Goal: Communication & Community: Ask a question

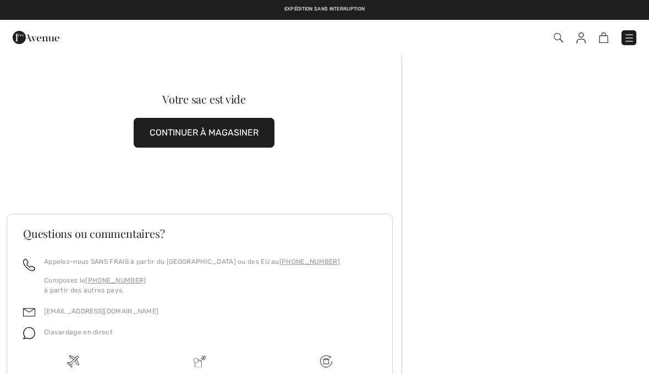
click at [607, 31] on link at bounding box center [603, 37] width 9 height 13
click at [630, 41] on img at bounding box center [629, 37] width 11 height 11
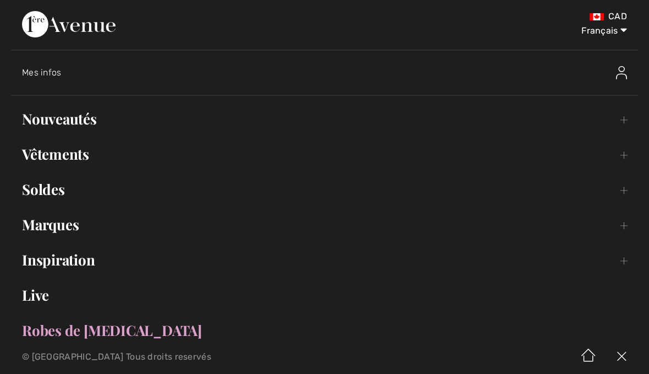
click at [646, 298] on div "CAD Français English Français Mes infos Salut, Mona! 1,055 = Gilet gratuit 148 …" at bounding box center [324, 170] width 649 height 340
click at [556, 223] on link "Marques Open submenu" at bounding box center [324, 224] width 627 height 24
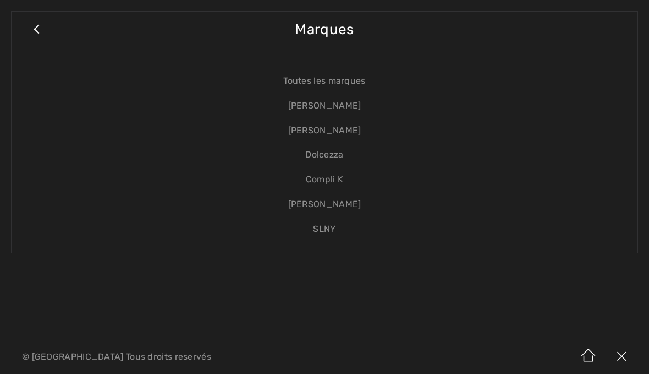
click at [46, 31] on link "Close submenu" at bounding box center [37, 35] width 28 height 24
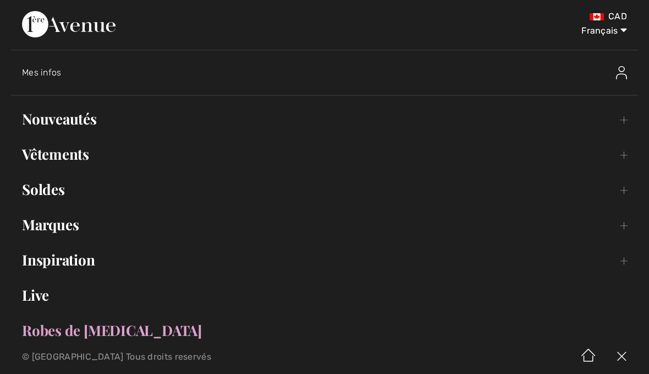
click at [565, 256] on link "Inspiration Toggle submenu" at bounding box center [324, 260] width 627 height 24
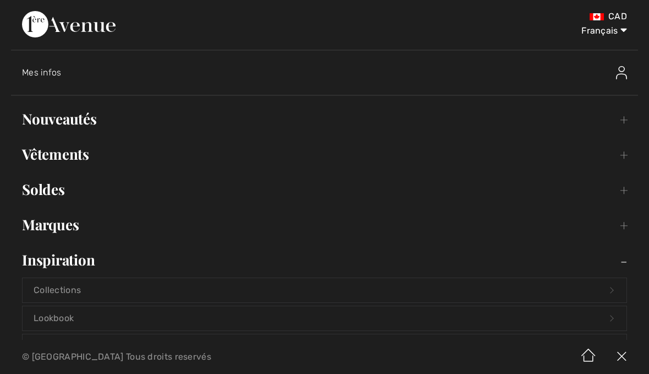
click at [584, 229] on link "Marques Open submenu" at bounding box center [324, 224] width 627 height 24
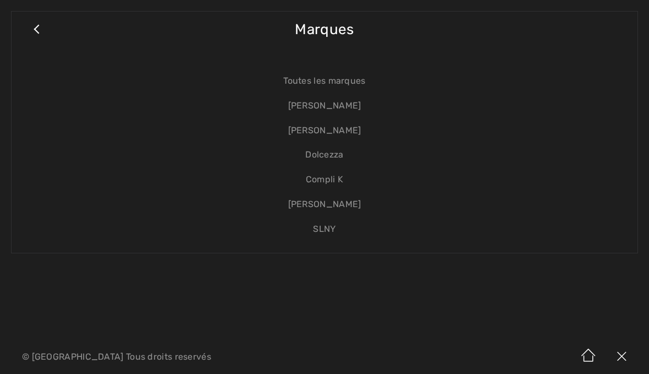
click at [41, 30] on link "Close submenu" at bounding box center [37, 35] width 28 height 24
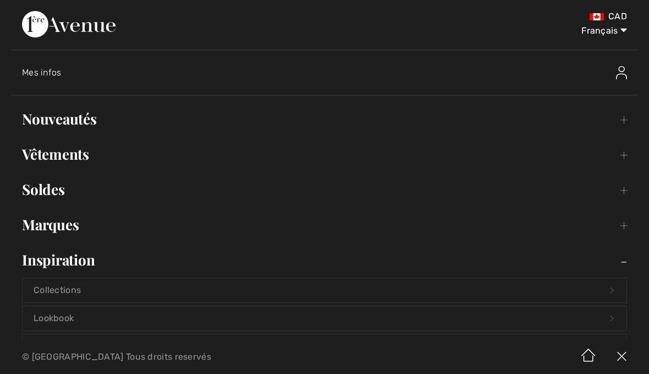
click at [566, 172] on ul "Salut, Mona! 1,055 = Gilet gratuit 148 CA$ = Crédits Open submenu Nouveautés To…" at bounding box center [324, 272] width 627 height 331
click at [572, 166] on link "Vêtements Toggle submenu" at bounding box center [324, 154] width 627 height 24
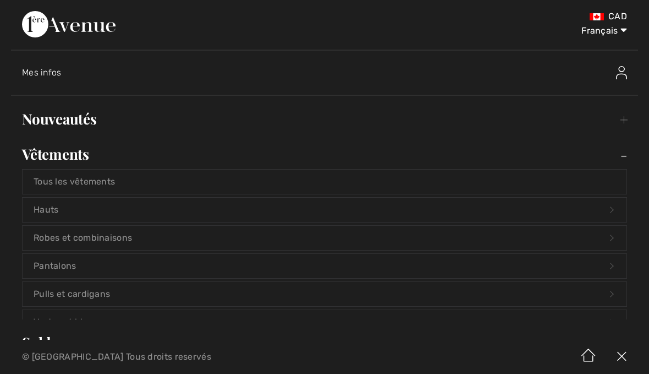
click at [562, 178] on link "Tous les vêtements" at bounding box center [325, 182] width 604 height 24
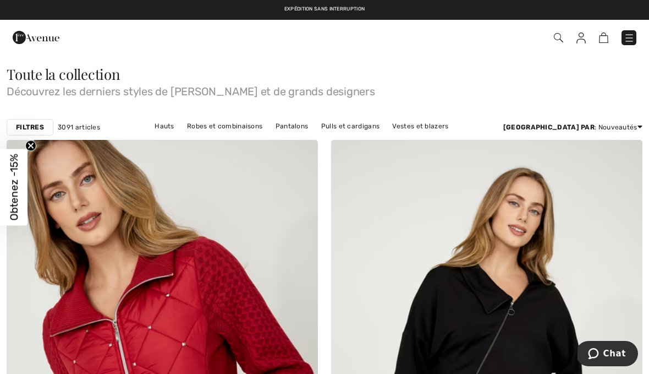
click at [610, 349] on span "Chat" at bounding box center [615, 353] width 23 height 10
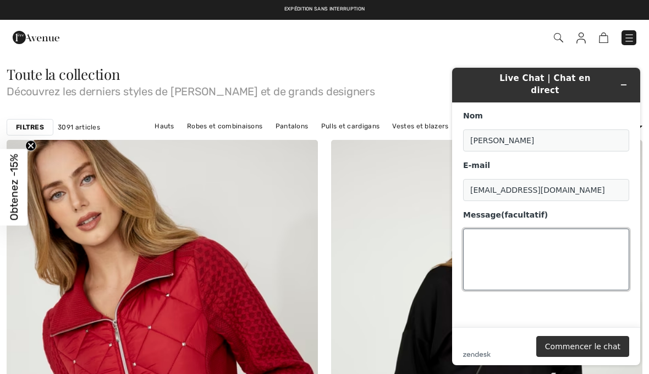
click at [496, 243] on textarea "Message (facultatif)" at bounding box center [546, 259] width 166 height 62
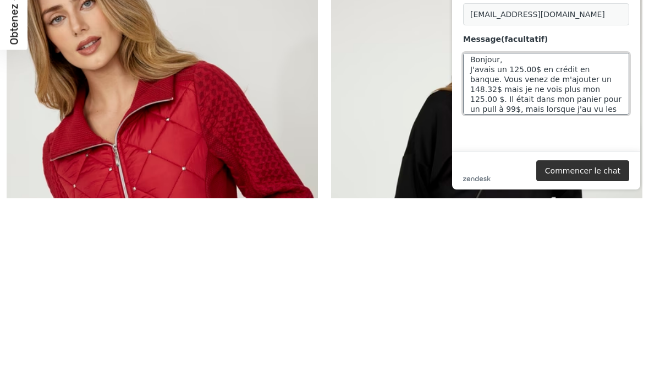
scroll to position [20, 0]
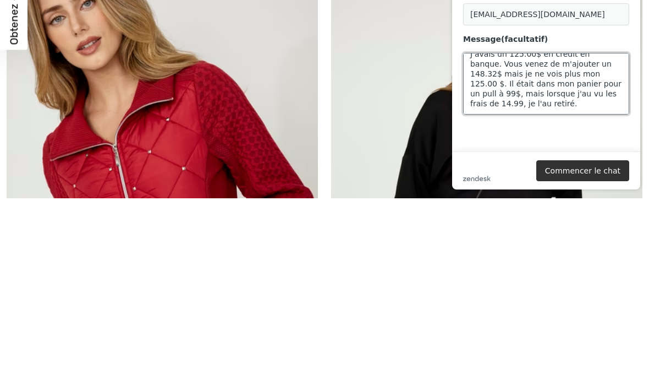
click at [615, 90] on textarea "Bonjour, J'avais un 125.00$ en crédit en banque. Vous venez de m'ajouter un 148…" at bounding box center [546, 84] width 166 height 62
click at [615, 86] on textarea "Bonjour, J'avais un 125.00$ en crédit en banque. Vous venez de m'ajouter un 148…" at bounding box center [546, 84] width 166 height 62
click at [610, 90] on textarea "Bonjour, J'avais un 125.00$ en crédit en banque. Vous venez de m'ajouter un 148…" at bounding box center [546, 84] width 166 height 62
click at [621, 81] on textarea "Bonjour, J'avais un 125.00$ en crédit en banque. Vous venez de m'ajouter un 148…" at bounding box center [546, 84] width 166 height 62
click at [513, 92] on textarea "Bonjour, J'avais un 125.00$ en crédit en banque. Vous venez de m'ajouter un 148…" at bounding box center [546, 84] width 166 height 62
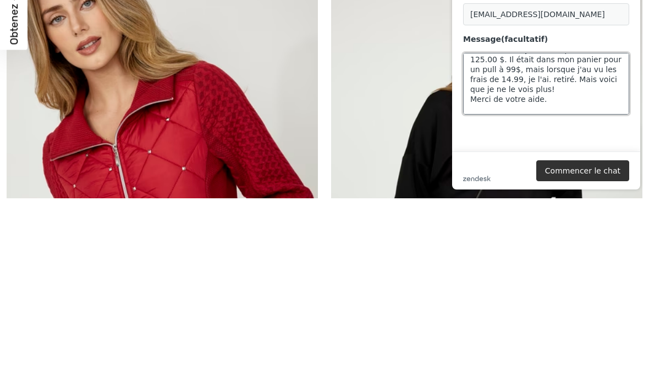
scroll to position [44, 0]
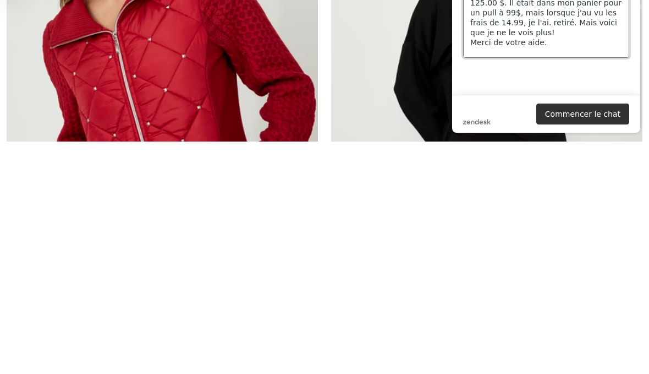
type textarea "Bonjour, J'avais un 125.00$ en crédit en banque. Vous venez de m'ajouter un 148…"
click at [592, 118] on button "Commencer le chat" at bounding box center [583, 113] width 93 height 21
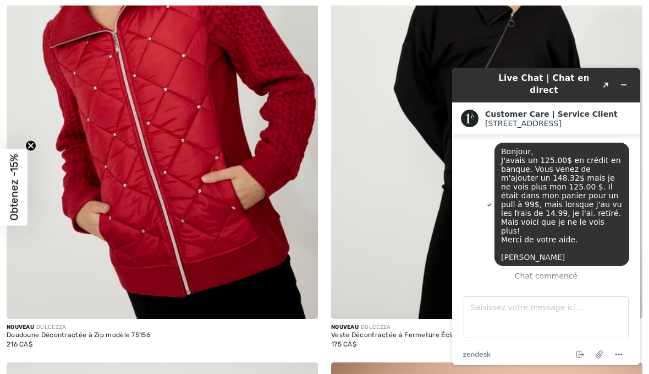
scroll to position [4, 0]
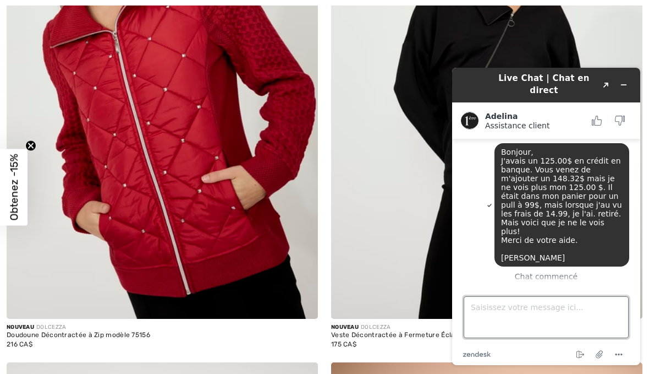
click at [496, 317] on textarea "Saisissez votre message ici..." at bounding box center [546, 317] width 165 height 42
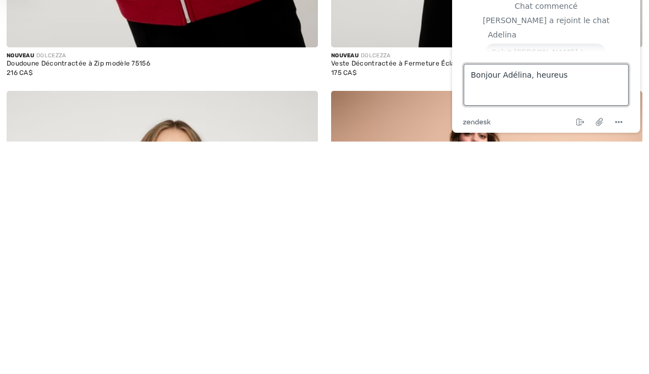
scroll to position [42, 0]
type textarea "Bonjour Adélina, heureuse de vous parlet"
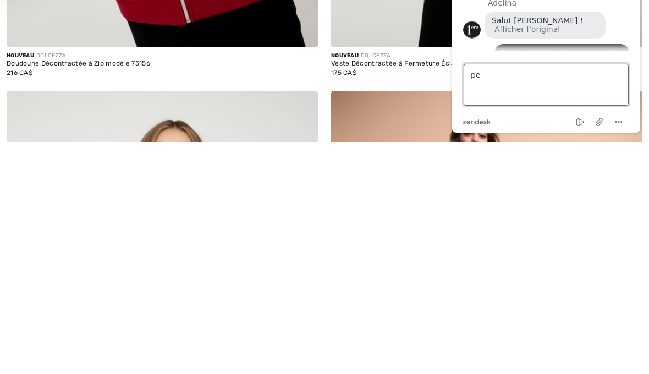
type textarea "p"
type textarea "Parler"
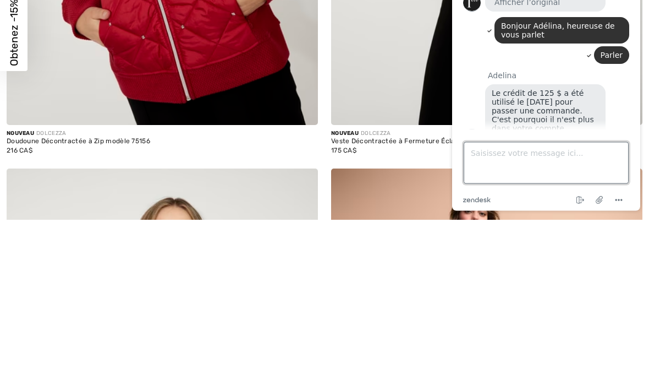
scroll to position [178, 0]
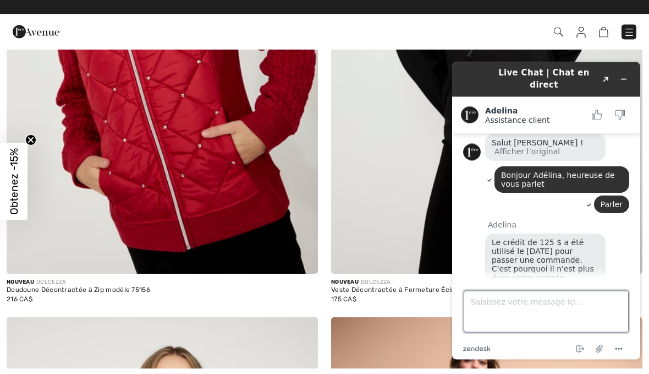
type textarea "i"
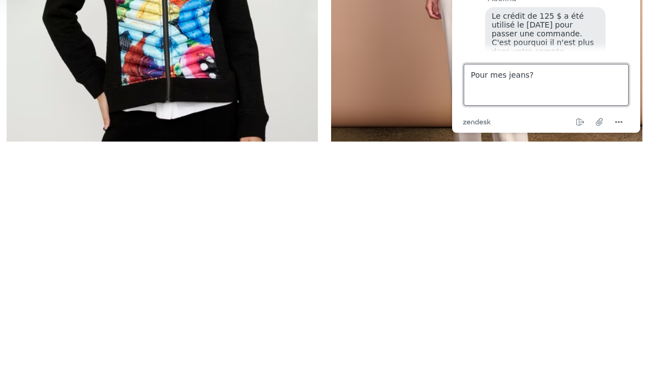
scroll to position [-1, 0]
click at [606, 100] on textarea "Pour mes jeans?" at bounding box center [546, 85] width 165 height 42
click at [494, 82] on textarea "Pour mes jeans?" at bounding box center [546, 85] width 165 height 42
click at [495, 88] on textarea "Pour mes jeans?" at bounding box center [546, 85] width 165 height 42
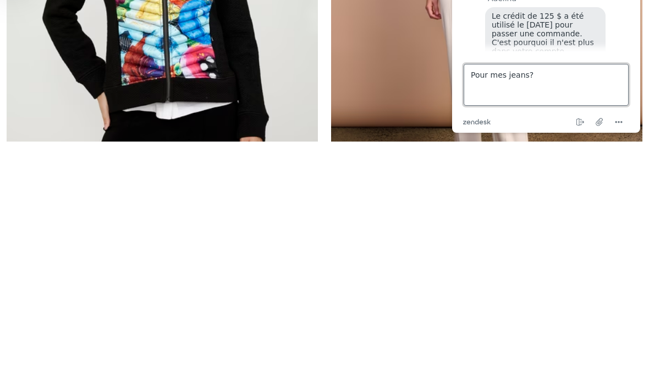
click at [494, 88] on textarea "Pour mes jeans?" at bounding box center [546, 85] width 165 height 42
click at [495, 88] on textarea "Pour mes jeans?" at bounding box center [546, 85] width 165 height 42
click at [496, 89] on textarea "Pour mes jeans?" at bounding box center [546, 85] width 165 height 42
click at [626, 124] on button "Menu" at bounding box center [619, 122] width 18 height 13
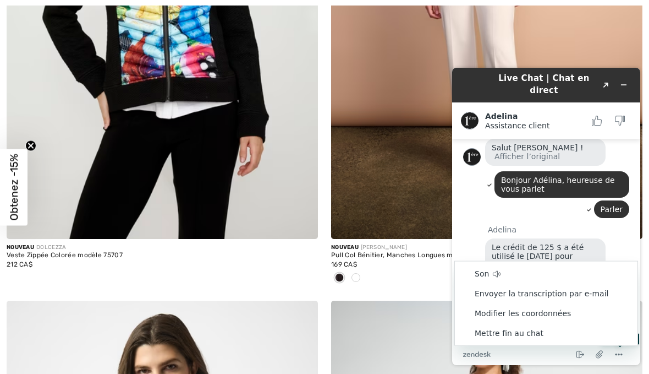
scroll to position [178, 0]
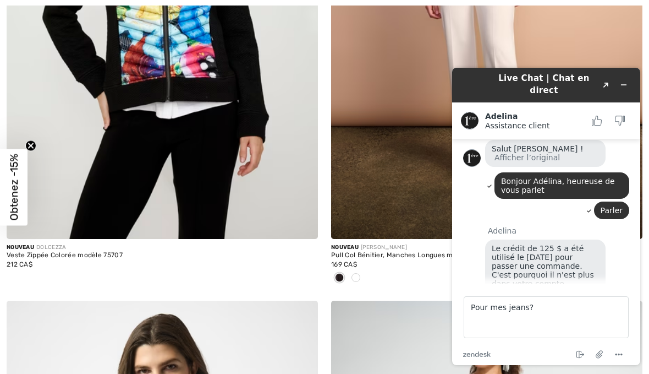
click at [509, 201] on div "Parler" at bounding box center [546, 211] width 166 height 20
click at [492, 300] on textarea "Pour mes jeans?" at bounding box center [546, 317] width 165 height 42
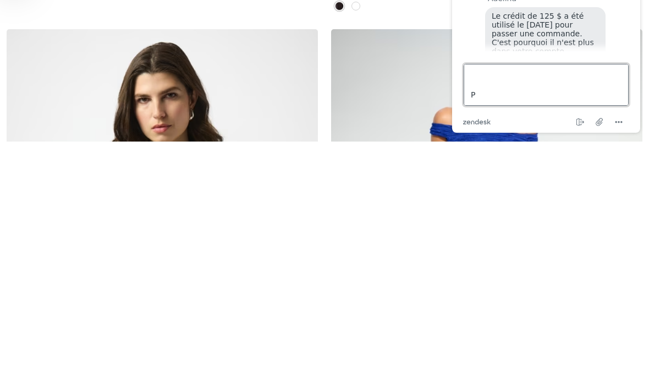
scroll to position [75, 0]
type textarea "Pour mes jeans? Pour mes jeans?"
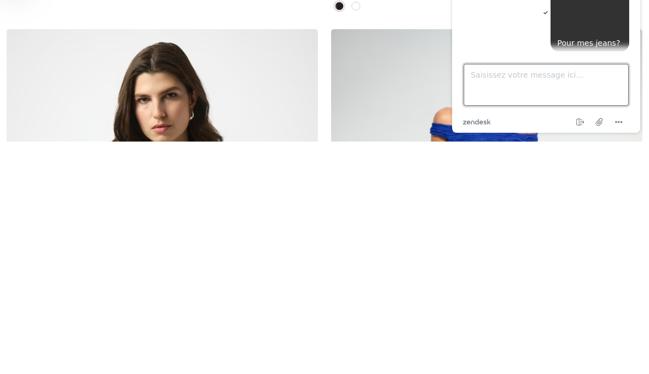
scroll to position [320, 0]
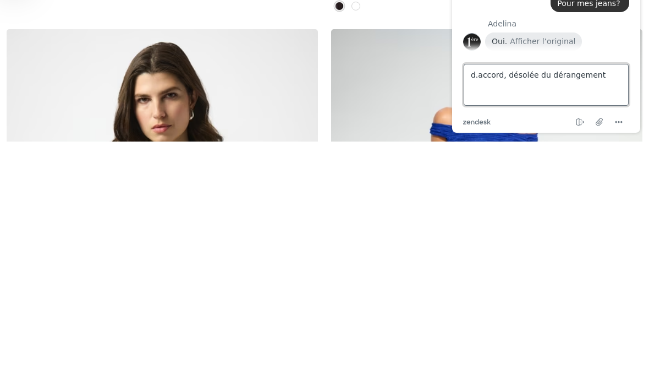
type textarea "d.accord, désolée du dérangement"
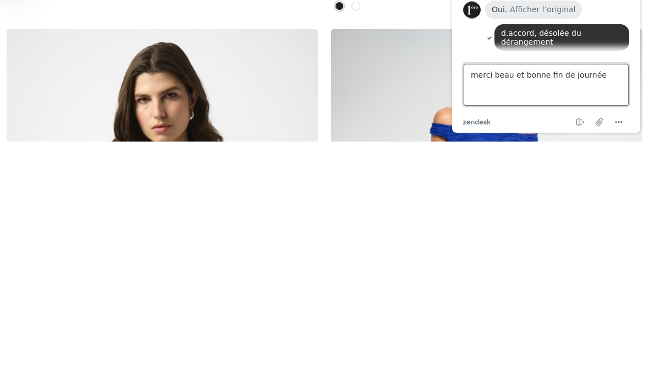
type textarea "merci beau et bonne fin de journée!"
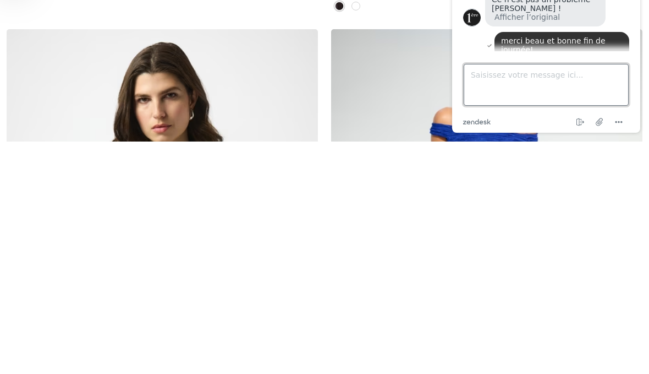
scroll to position [489, 0]
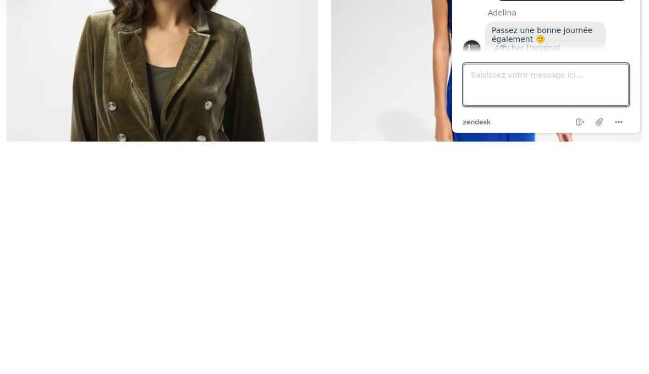
click at [624, 118] on icon "Menu" at bounding box center [619, 122] width 13 height 13
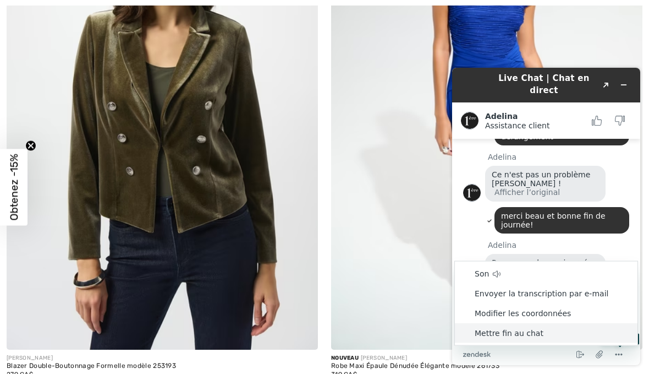
click at [518, 334] on li "Mettre fin au chat" at bounding box center [546, 333] width 183 height 20
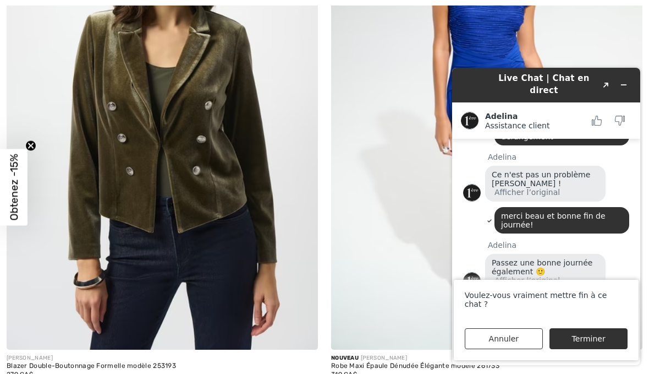
click at [589, 336] on button "Terminer" at bounding box center [589, 338] width 78 height 21
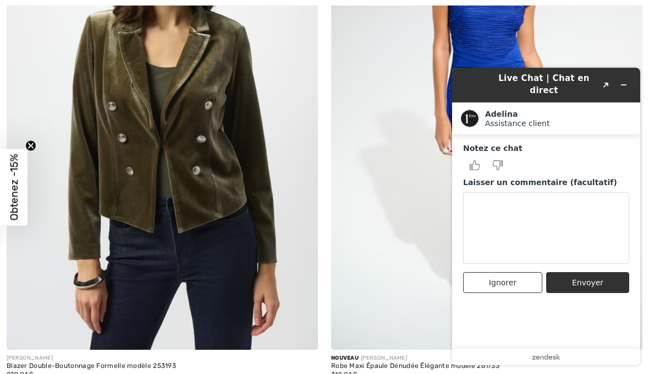
click at [605, 272] on button "Envoyer" at bounding box center [587, 282] width 83 height 21
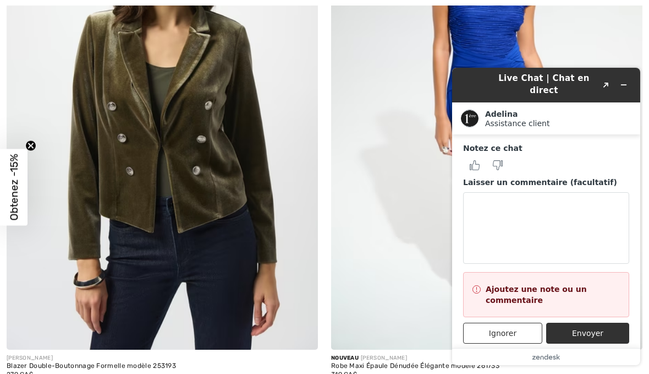
click at [606, 323] on button "Envoyer" at bounding box center [587, 333] width 83 height 21
click at [609, 330] on button "Envoyer" at bounding box center [587, 333] width 83 height 21
click at [630, 80] on button "Réduire le widget" at bounding box center [624, 84] width 18 height 15
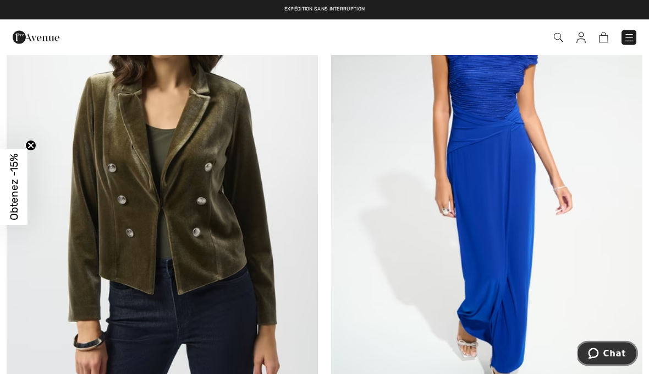
scroll to position [1216, 0]
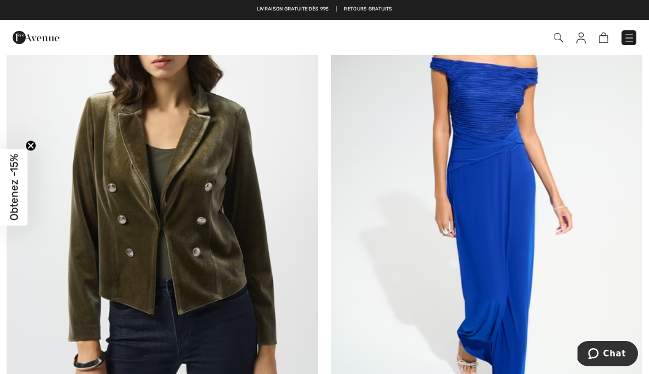
click at [633, 37] on img at bounding box center [629, 37] width 11 height 11
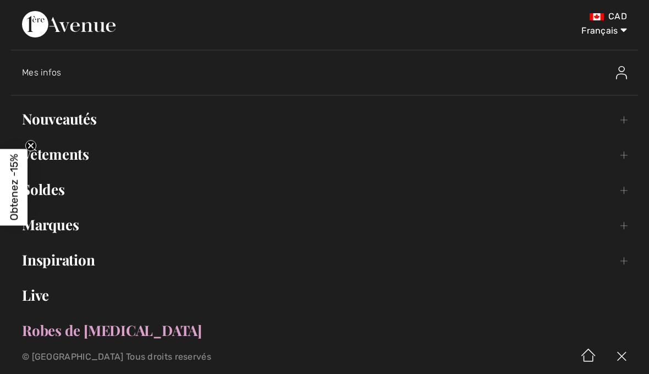
click at [95, 130] on link "Nouveautés Toggle submenu" at bounding box center [324, 119] width 627 height 24
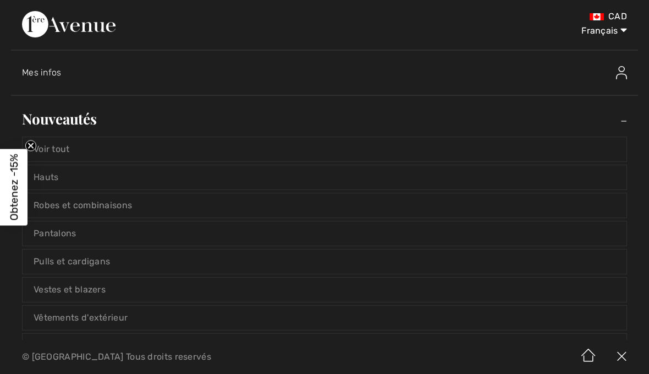
click at [78, 154] on link "Voir tout" at bounding box center [325, 149] width 604 height 24
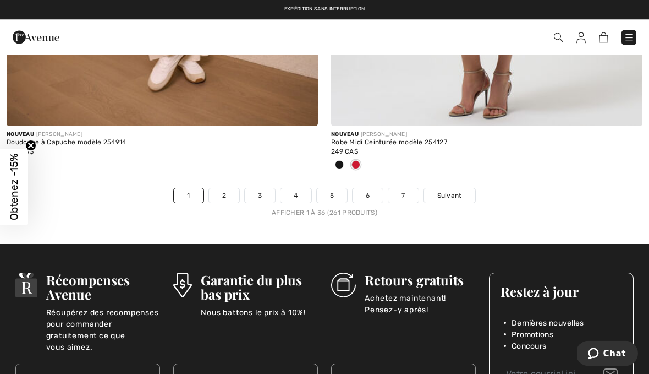
scroll to position [9536, 0]
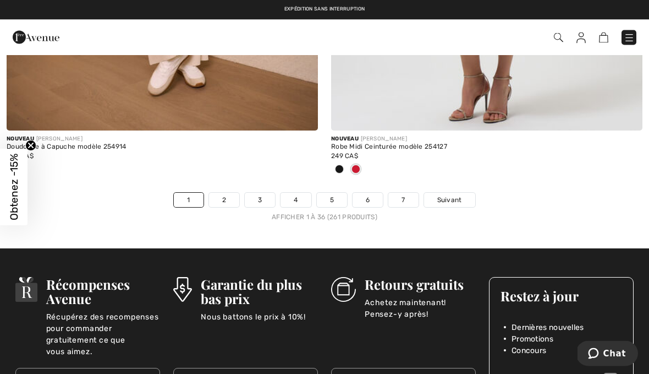
click at [237, 193] on link "2" at bounding box center [224, 200] width 30 height 14
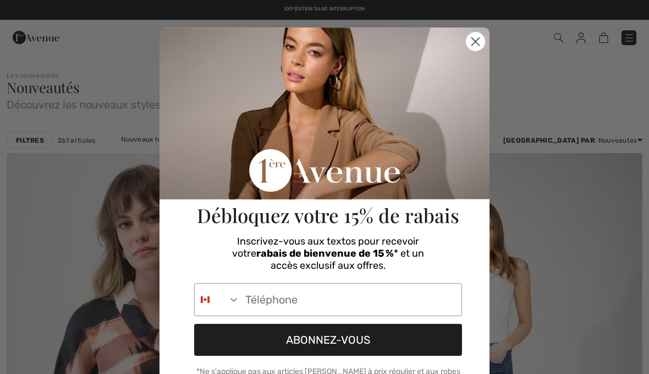
checkbox input "true"
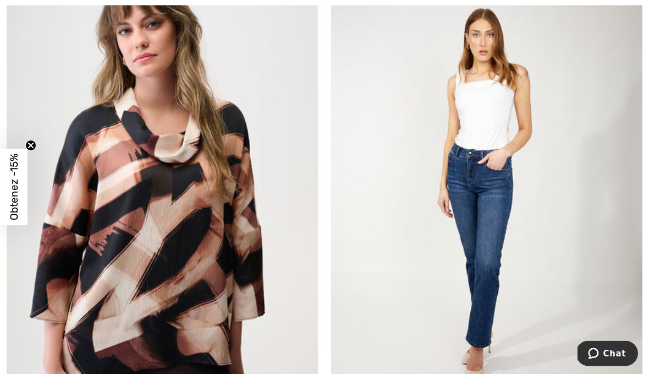
scroll to position [193, 0]
click at [608, 275] on img at bounding box center [486, 193] width 311 height 467
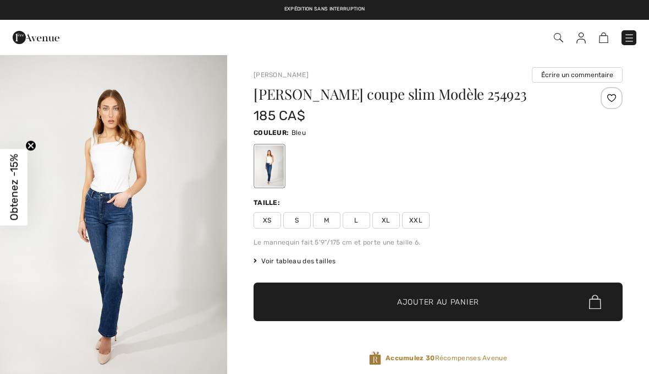
checkbox input "true"
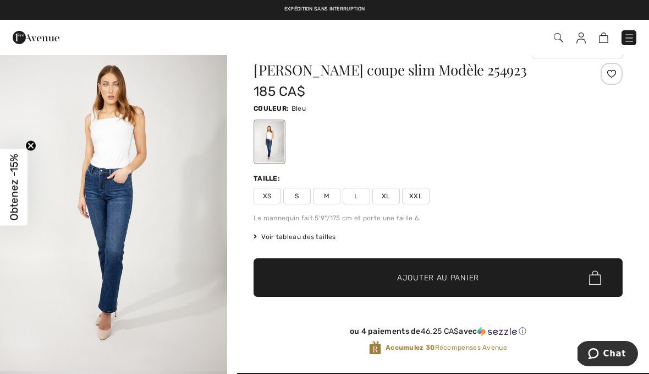
scroll to position [22, 0]
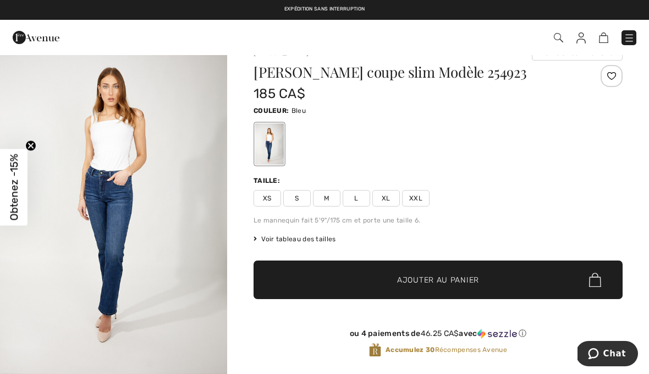
click at [634, 33] on img at bounding box center [629, 37] width 11 height 11
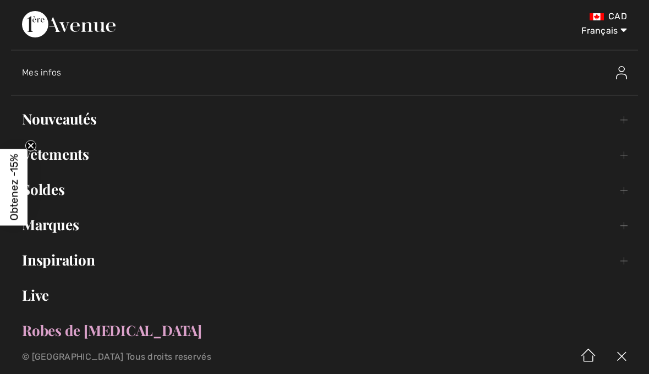
click at [85, 162] on link "Vêtements Toggle submenu" at bounding box center [324, 154] width 627 height 24
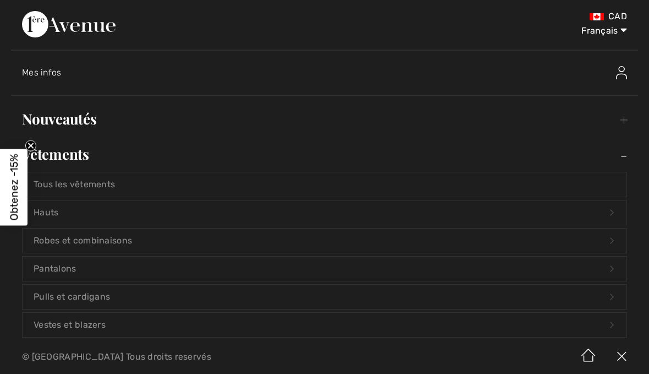
click at [66, 208] on link "Hauts Open submenu" at bounding box center [325, 212] width 604 height 24
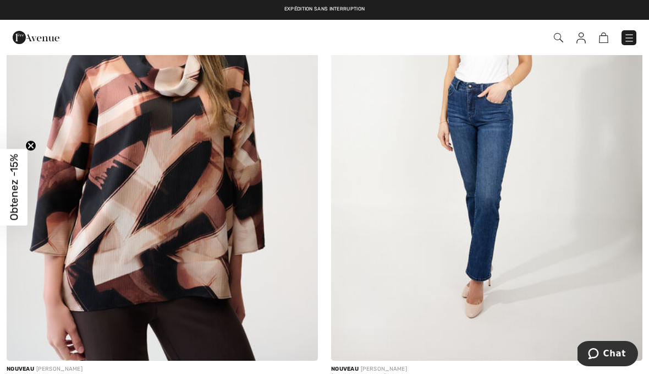
click at [630, 37] on img at bounding box center [629, 37] width 11 height 11
